Goal: Task Accomplishment & Management: Use online tool/utility

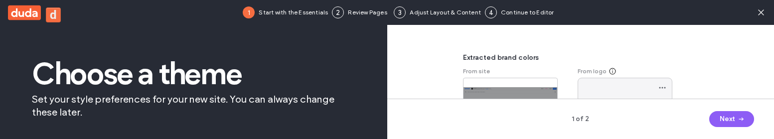
click at [25, 8] on use at bounding box center [24, 12] width 33 height 15
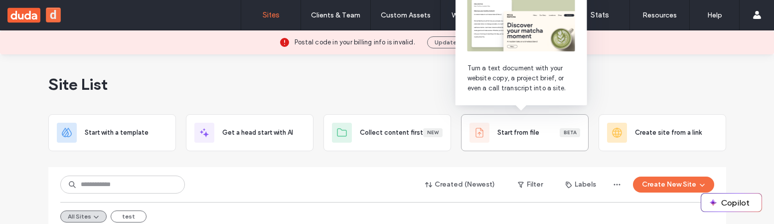
click at [502, 137] on span "Start from file" at bounding box center [518, 133] width 42 height 10
